Goal: Transaction & Acquisition: Register for event/course

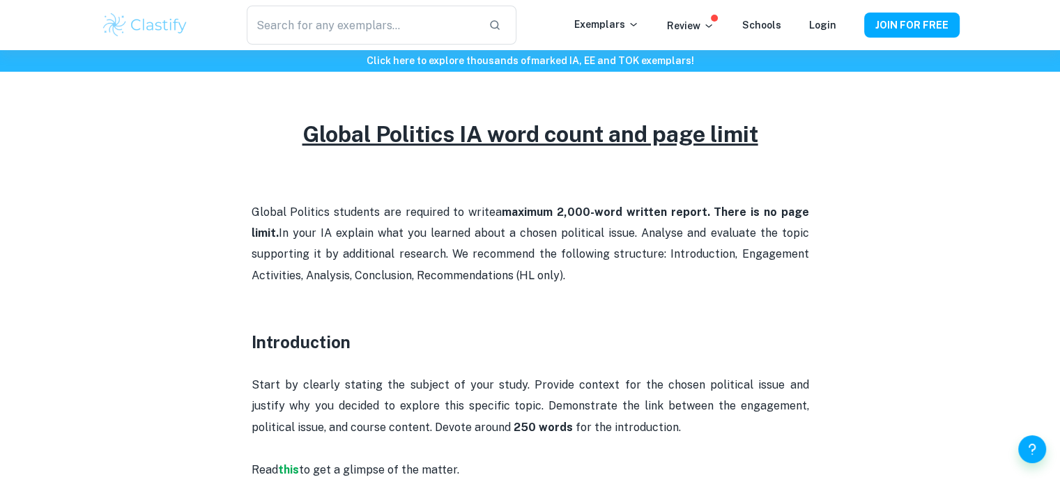
scroll to position [697, 0]
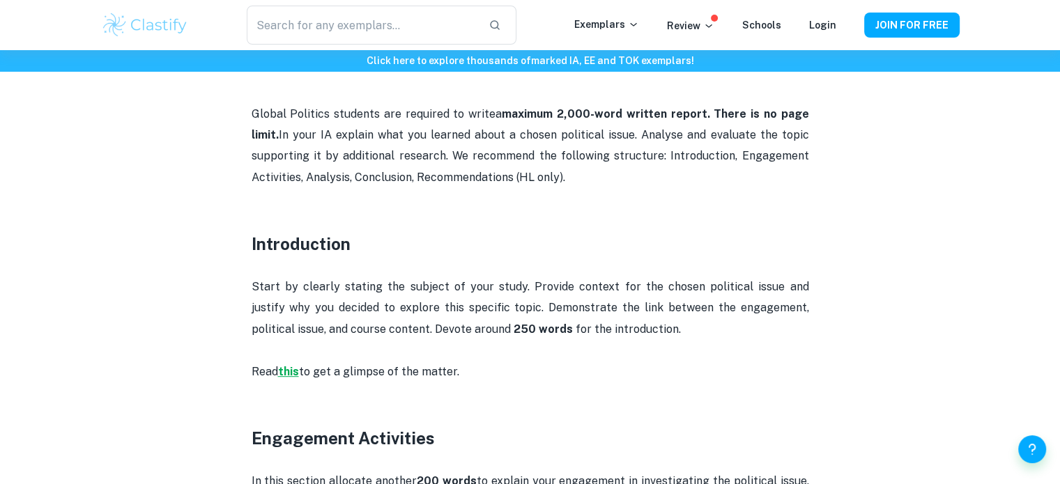
click at [291, 373] on strong "this" at bounding box center [288, 371] width 21 height 13
click at [285, 373] on strong "this" at bounding box center [288, 371] width 21 height 13
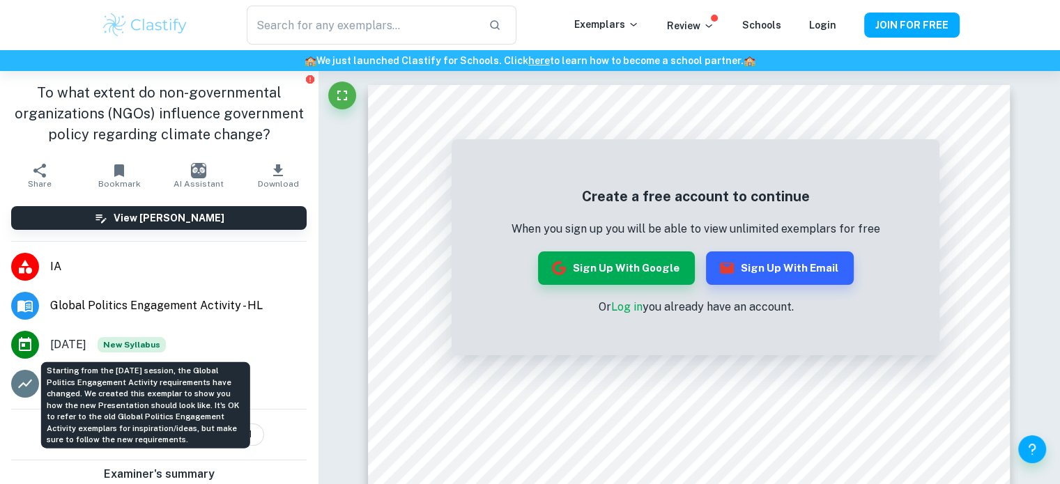
click at [146, 345] on span "New Syllabus" at bounding box center [132, 344] width 68 height 15
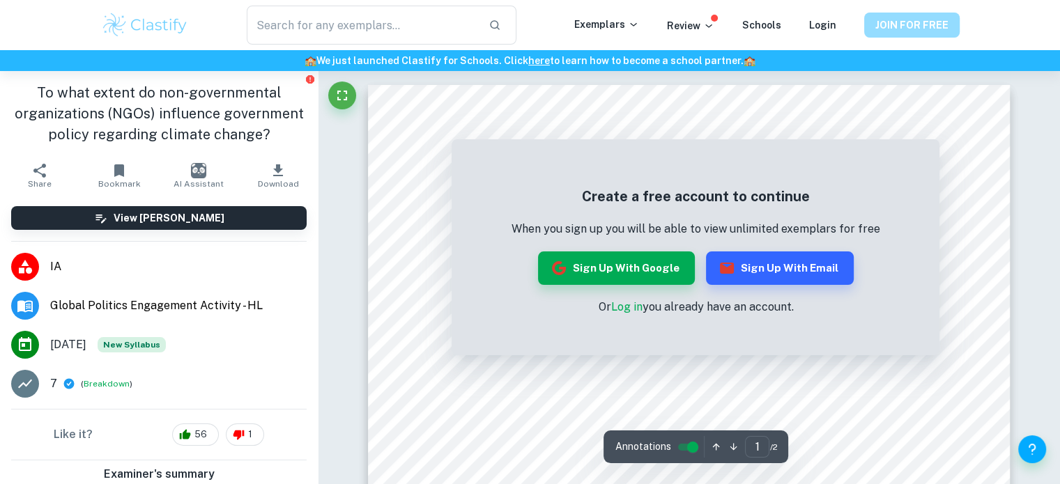
click at [905, 24] on button "JOIN FOR FREE" at bounding box center [911, 25] width 95 height 25
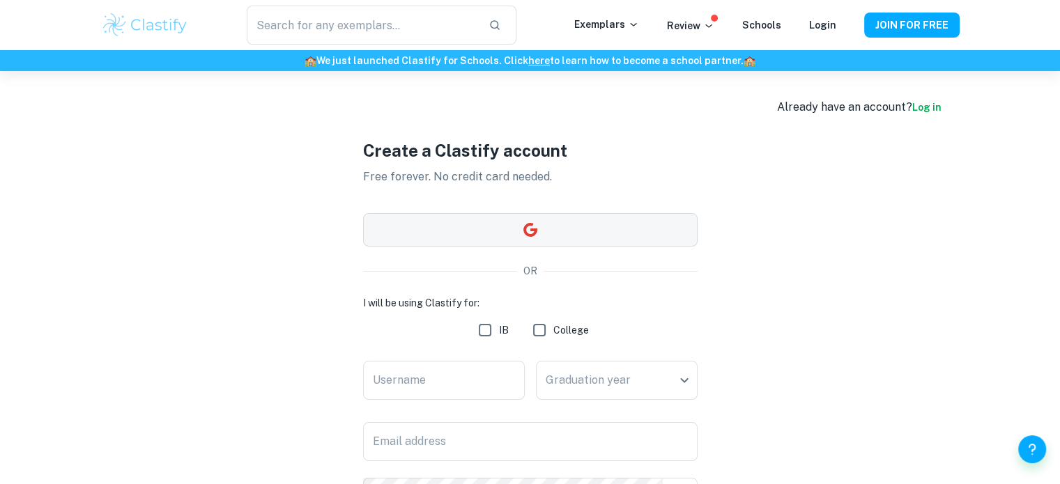
click at [399, 231] on button "button" at bounding box center [530, 229] width 335 height 33
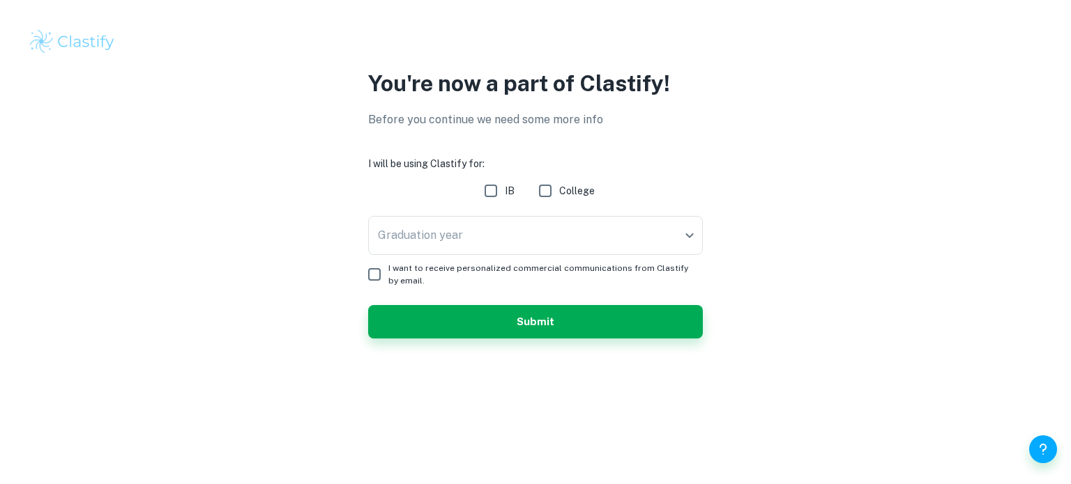
click at [492, 195] on input "IB" at bounding box center [491, 191] width 28 height 28
checkbox input "true"
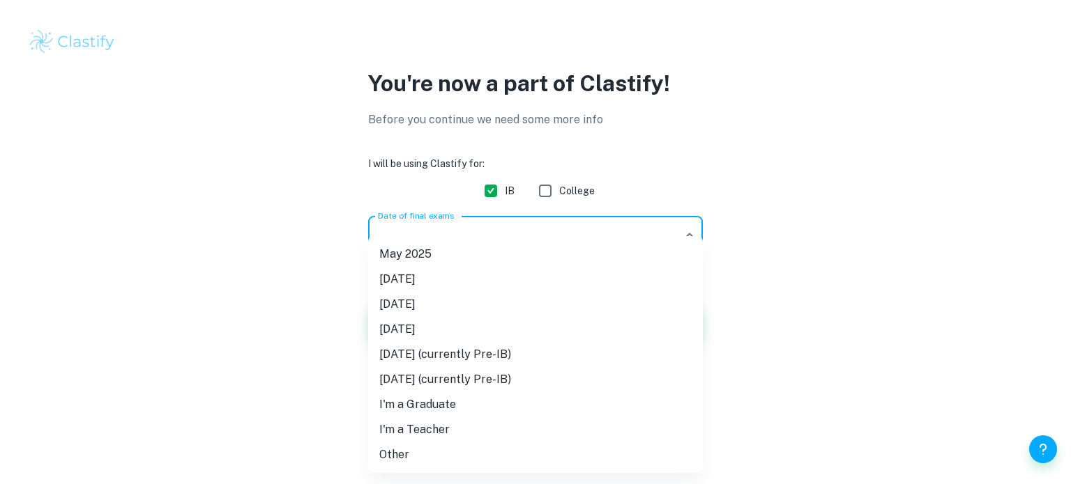
click at [689, 235] on body "We value your privacy We use cookies to enhance your browsing experience, serve…" at bounding box center [535, 242] width 1071 height 484
click at [445, 308] on li "[DATE]" at bounding box center [535, 304] width 335 height 25
type input "M26"
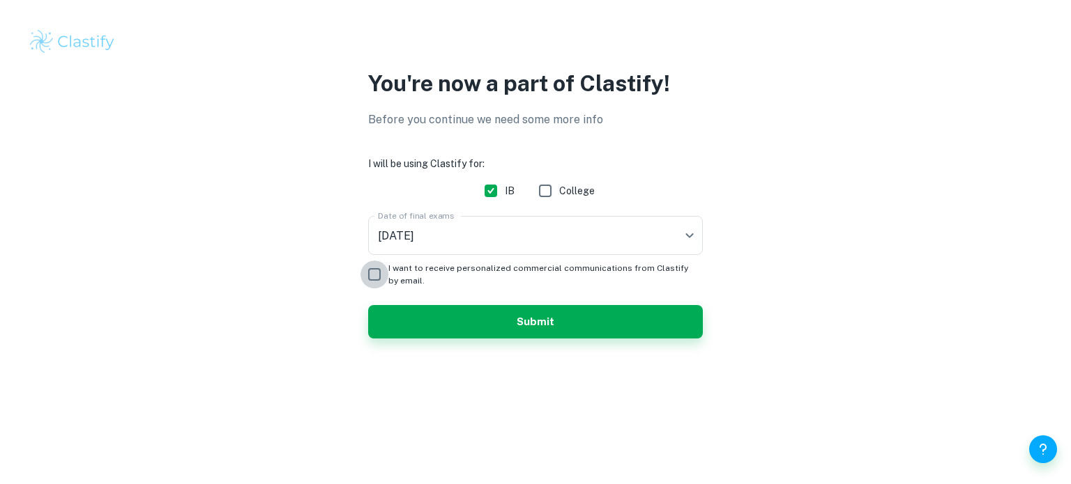
click at [374, 276] on input "I want to receive personalized commercial communications from Clastify by email." at bounding box center [374, 275] width 28 height 28
checkbox input "true"
click at [487, 325] on button "Submit" at bounding box center [535, 321] width 335 height 33
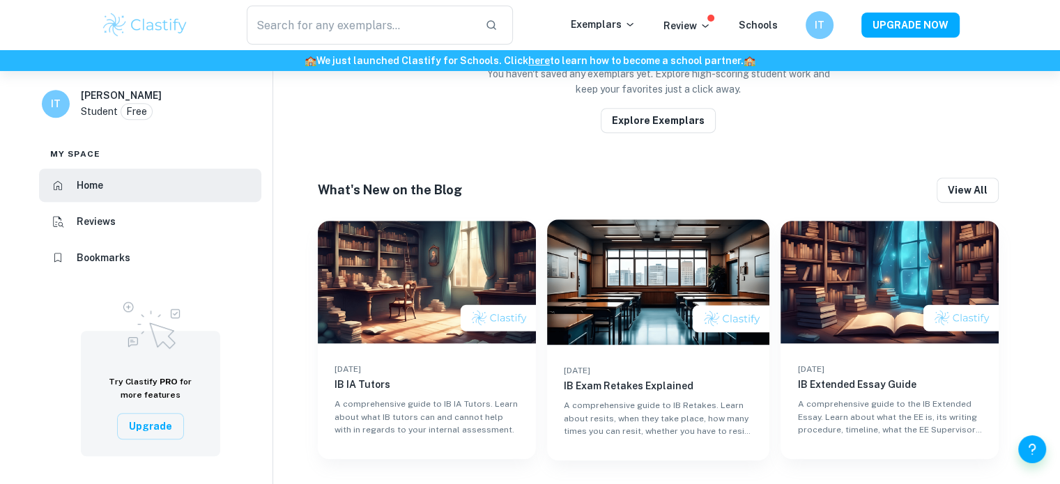
scroll to position [785, 0]
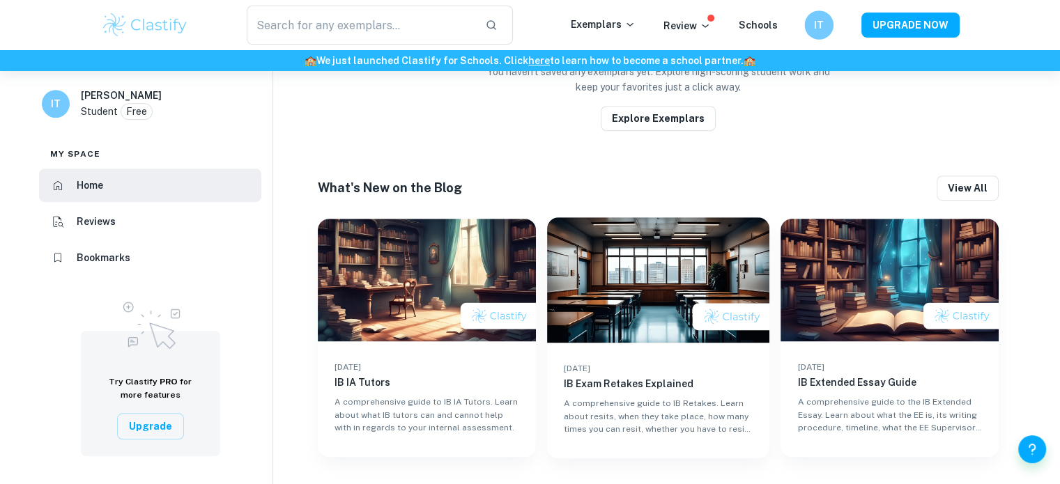
click at [813, 27] on h6 "IT" at bounding box center [819, 25] width 17 height 16
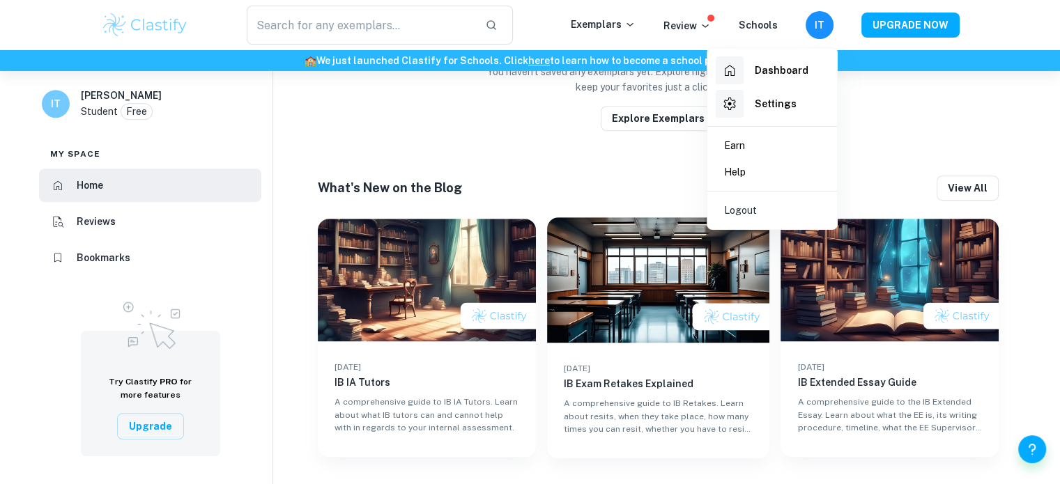
click at [917, 152] on div at bounding box center [530, 242] width 1060 height 484
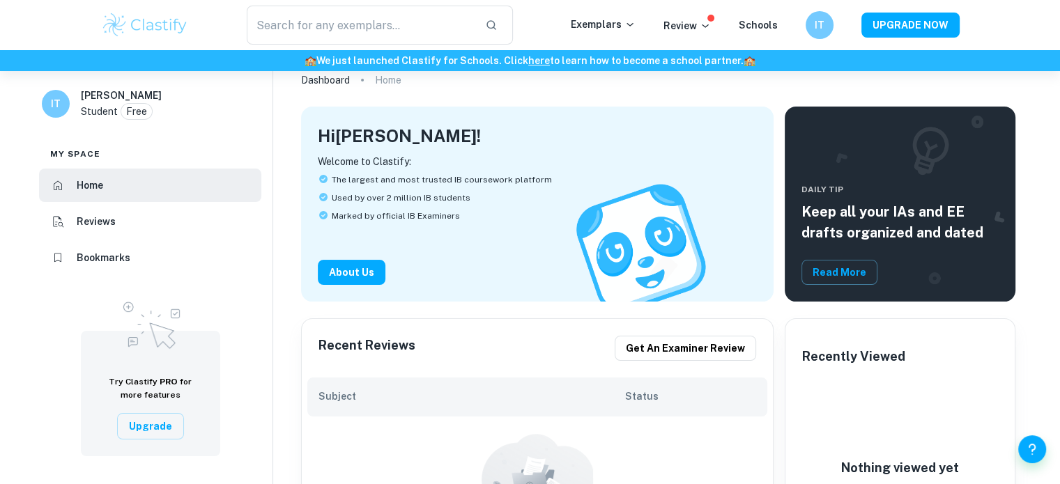
scroll to position [0, 0]
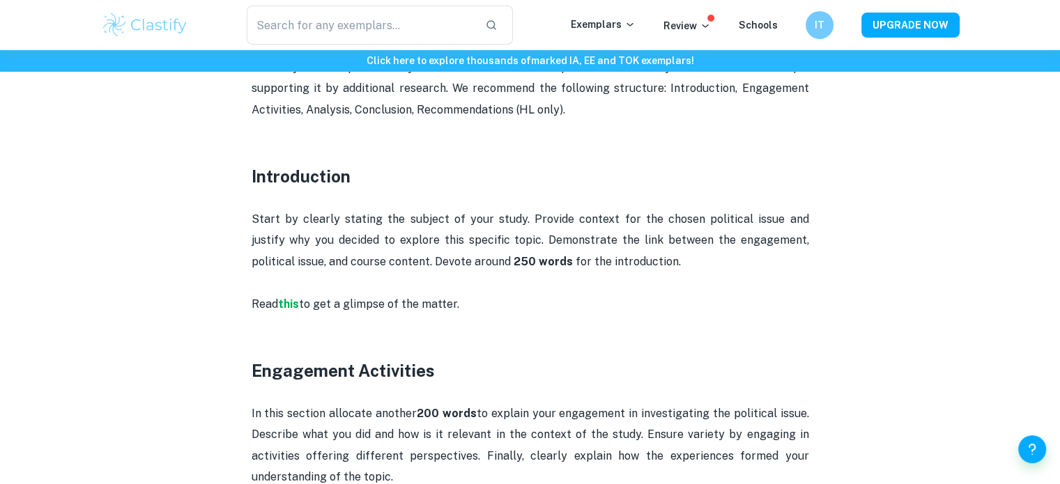
scroll to position [767, 0]
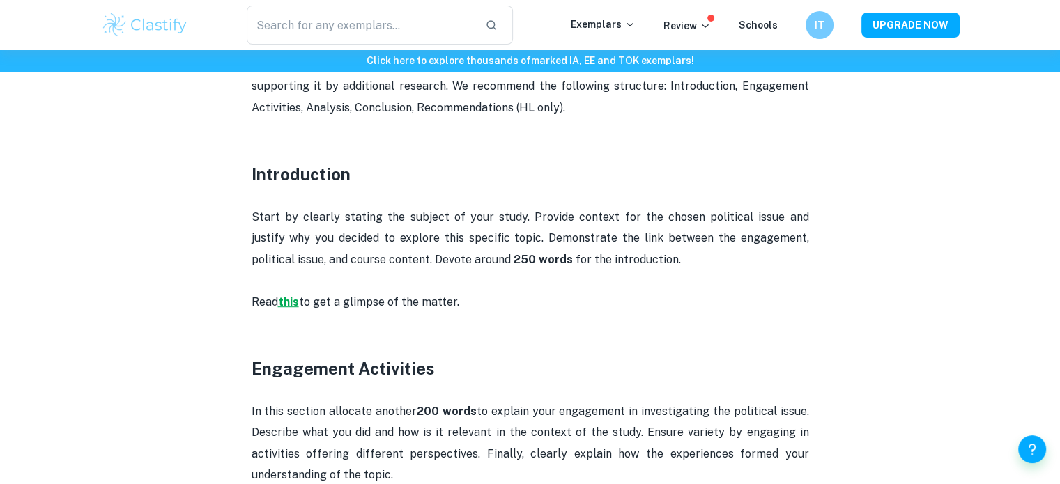
click at [286, 303] on strong "this" at bounding box center [288, 302] width 21 height 13
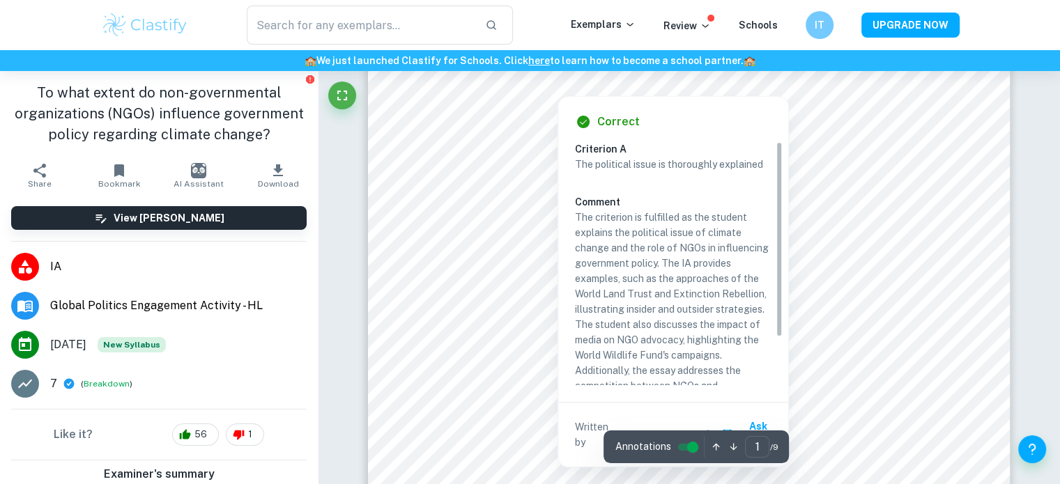
scroll to position [349, 0]
